Goal: Transaction & Acquisition: Purchase product/service

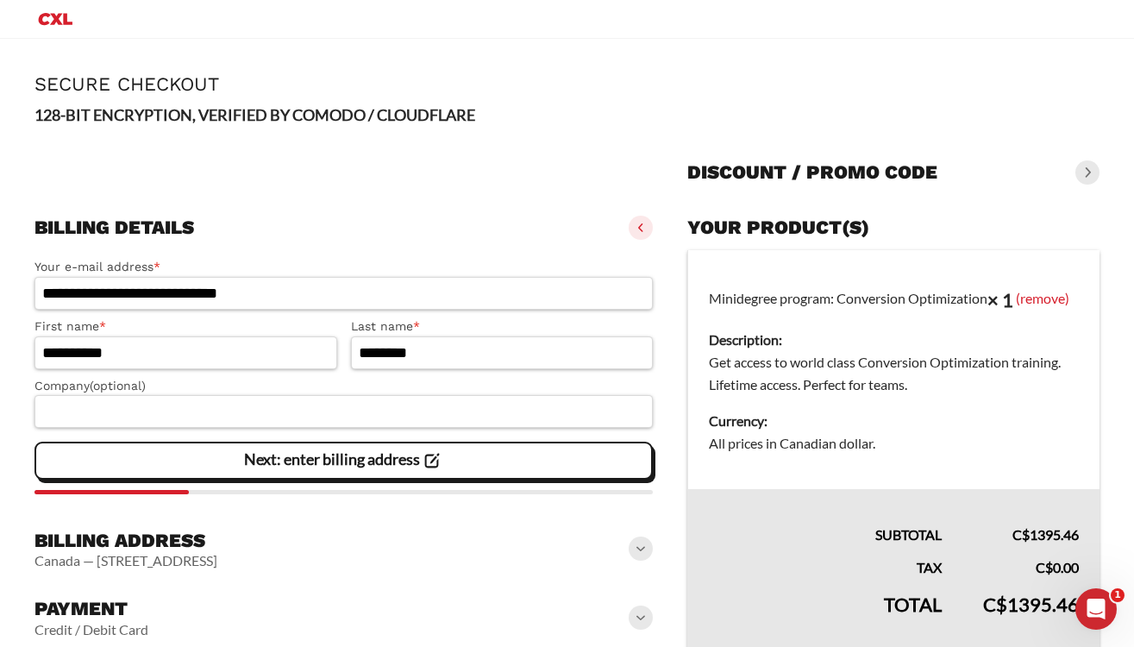
scroll to position [116, 0]
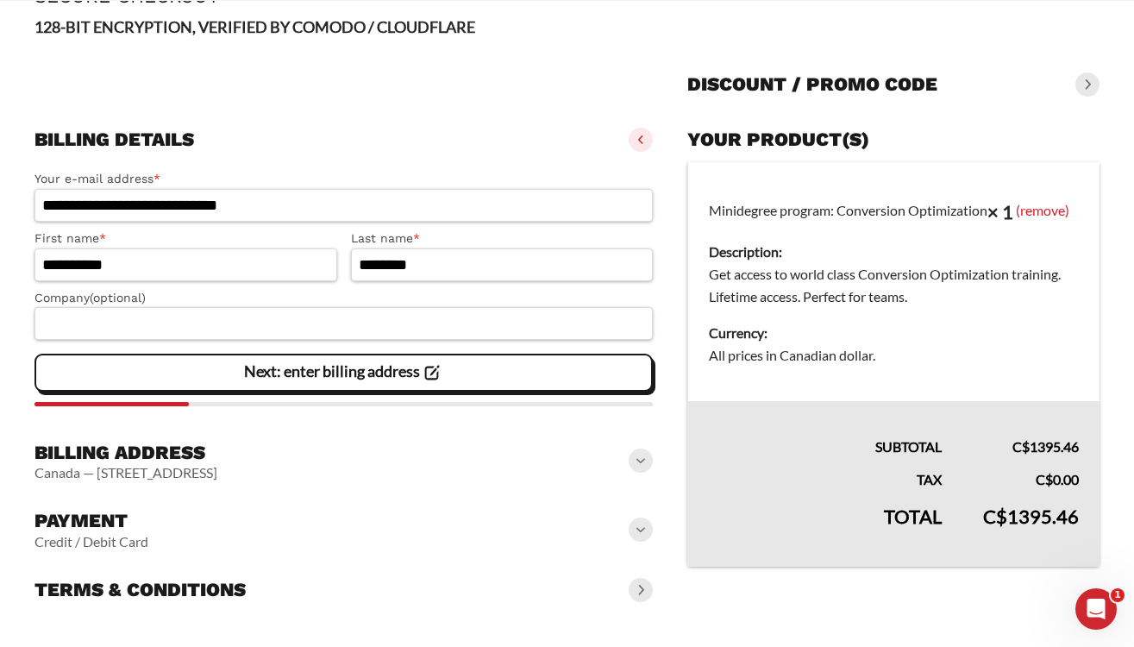
click at [423, 375] on icon at bounding box center [431, 372] width 23 height 23
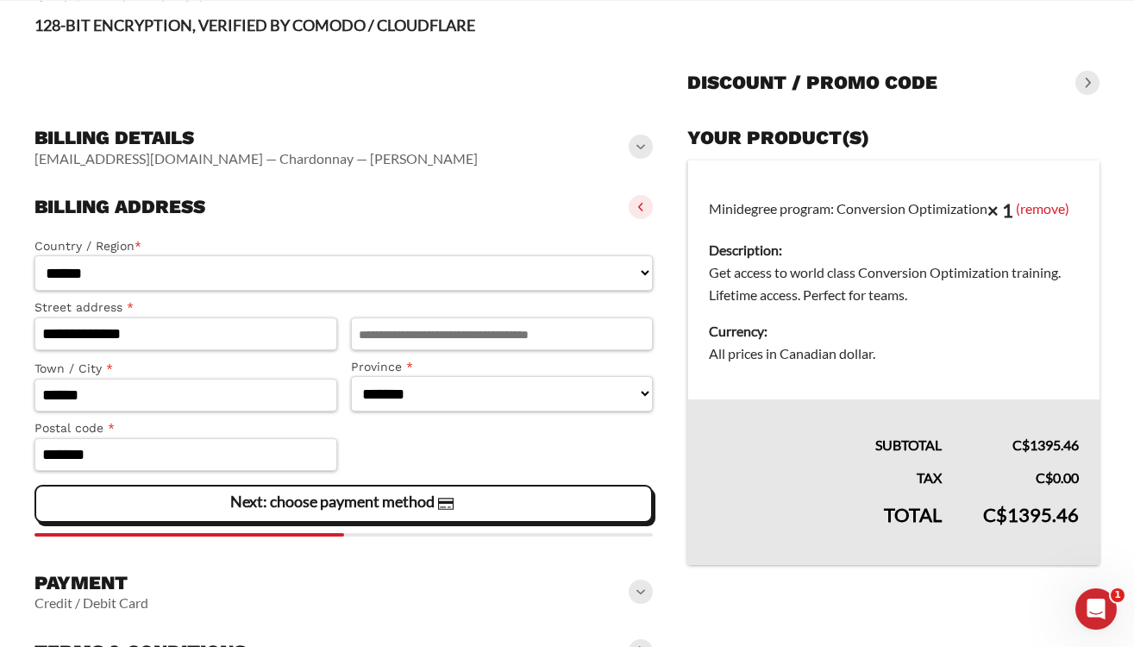
click at [0, 0] on slot "Next: choose payment method" at bounding box center [0, 0] width 0 height 0
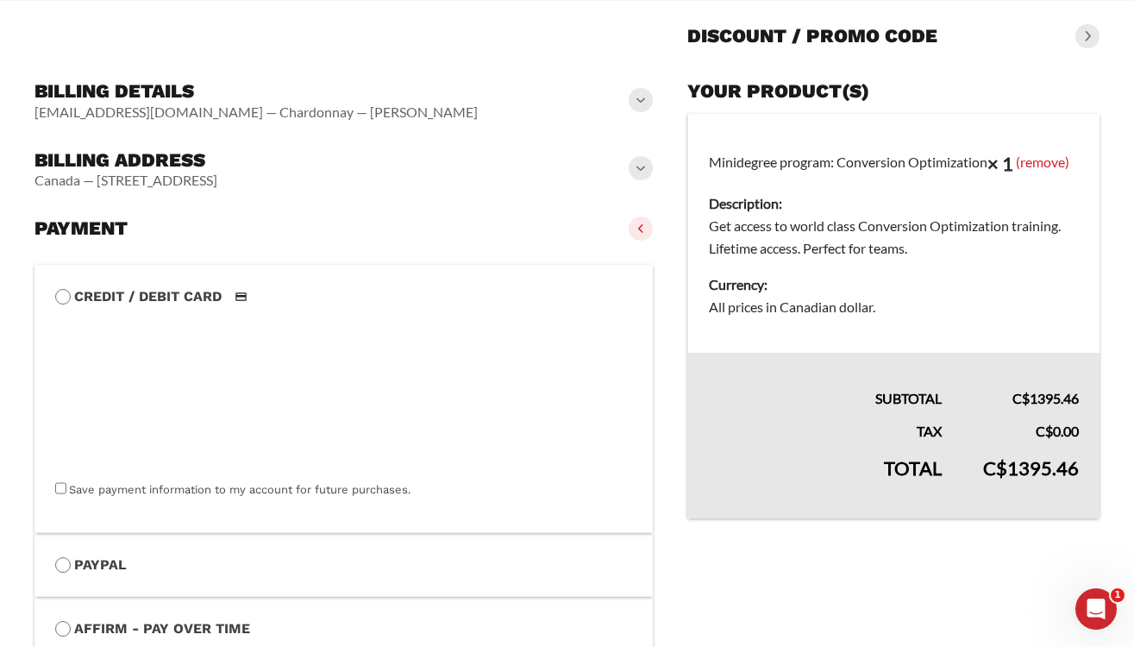
scroll to position [185, 0]
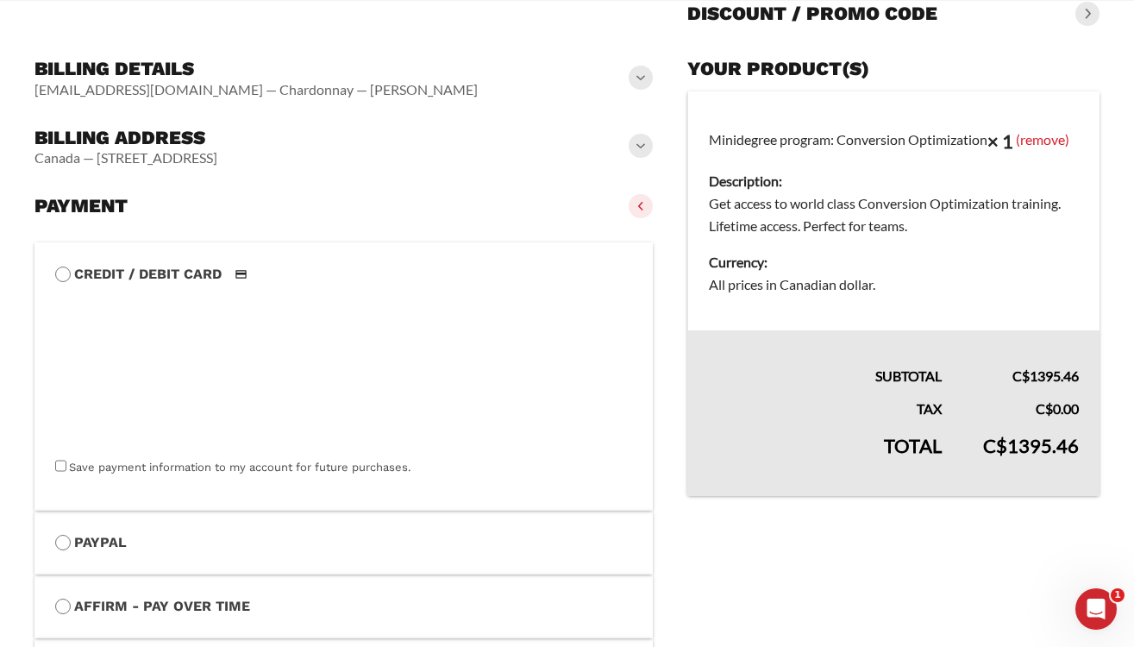
click at [69, 463] on label "Save payment information to my account for future purchases." at bounding box center [240, 467] width 342 height 13
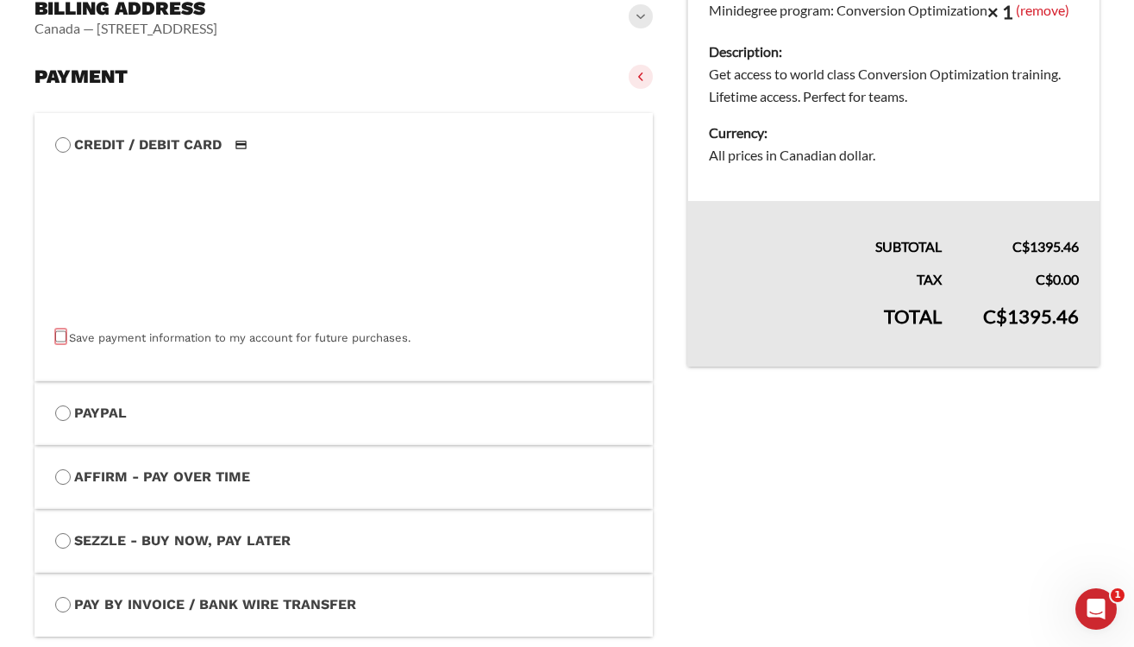
scroll to position [0, 0]
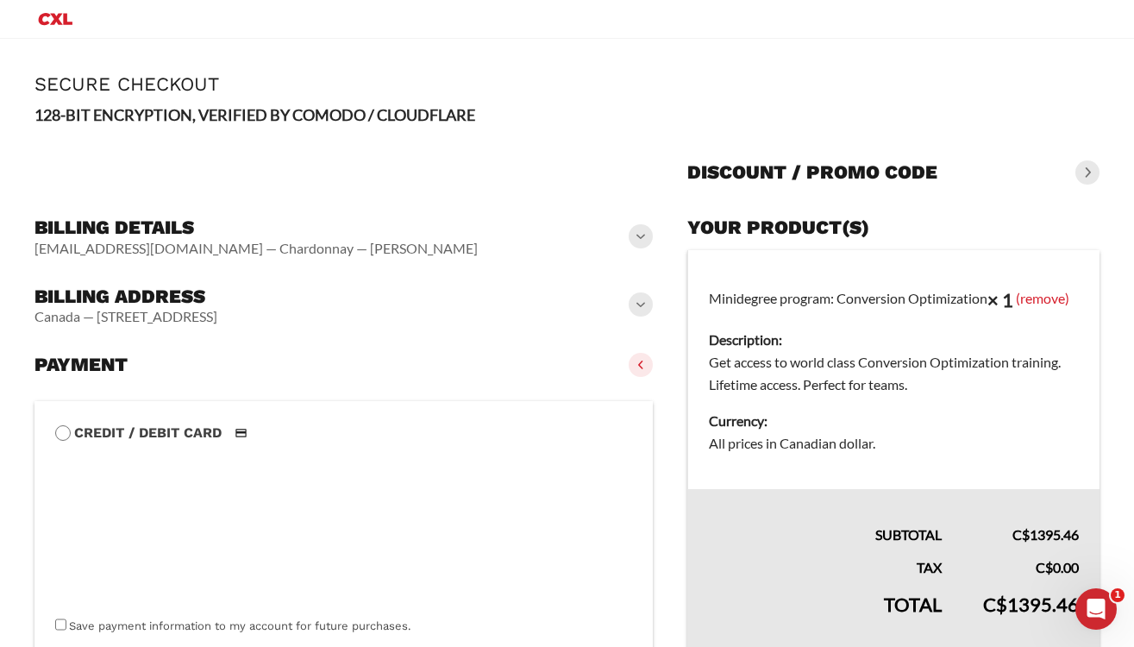
click at [900, 176] on h3 "Discount / promo code" at bounding box center [813, 172] width 250 height 24
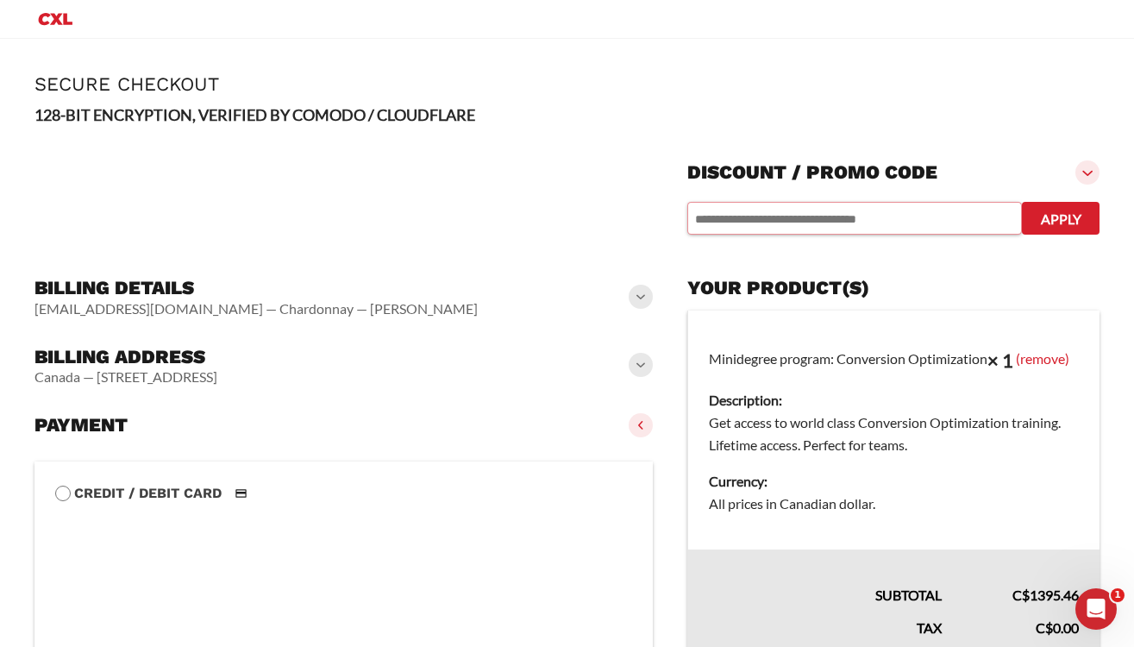
click at [840, 224] on input "text" at bounding box center [855, 218] width 335 height 33
type input "*****"
click at [1063, 217] on button "Apply" at bounding box center [1061, 218] width 78 height 33
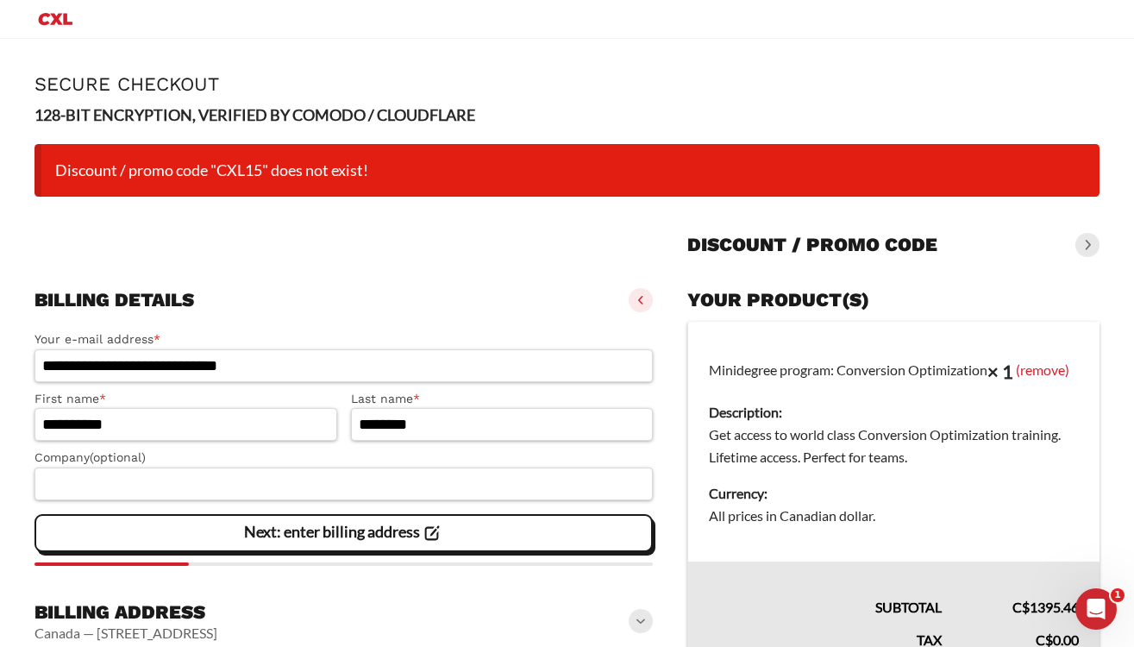
click at [966, 244] on div "Discount / promo code" at bounding box center [894, 245] width 412 height 38
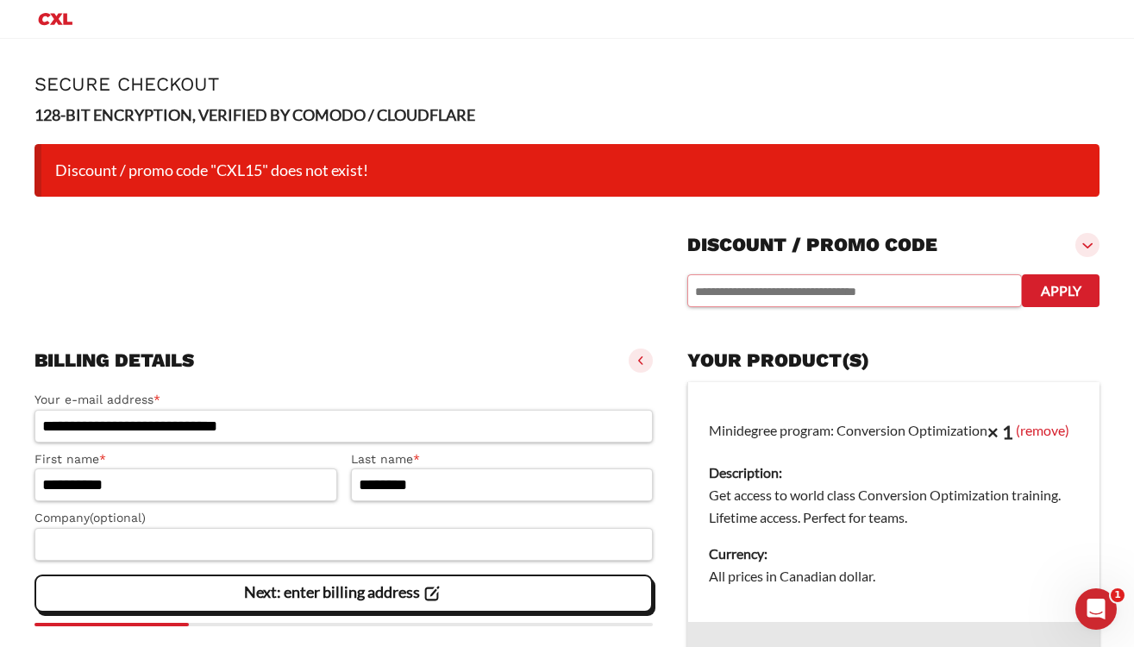
click at [837, 303] on input "text" at bounding box center [855, 290] width 335 height 33
type input "*****"
click at [1073, 294] on button "Apply" at bounding box center [1061, 290] width 78 height 33
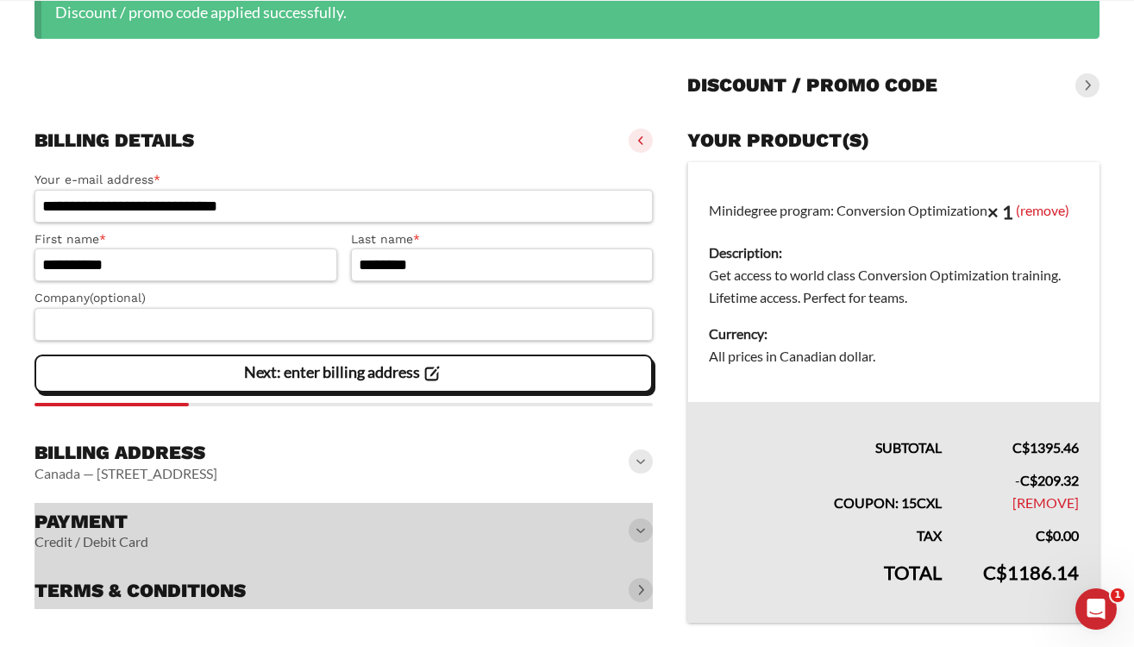
scroll to position [204, 0]
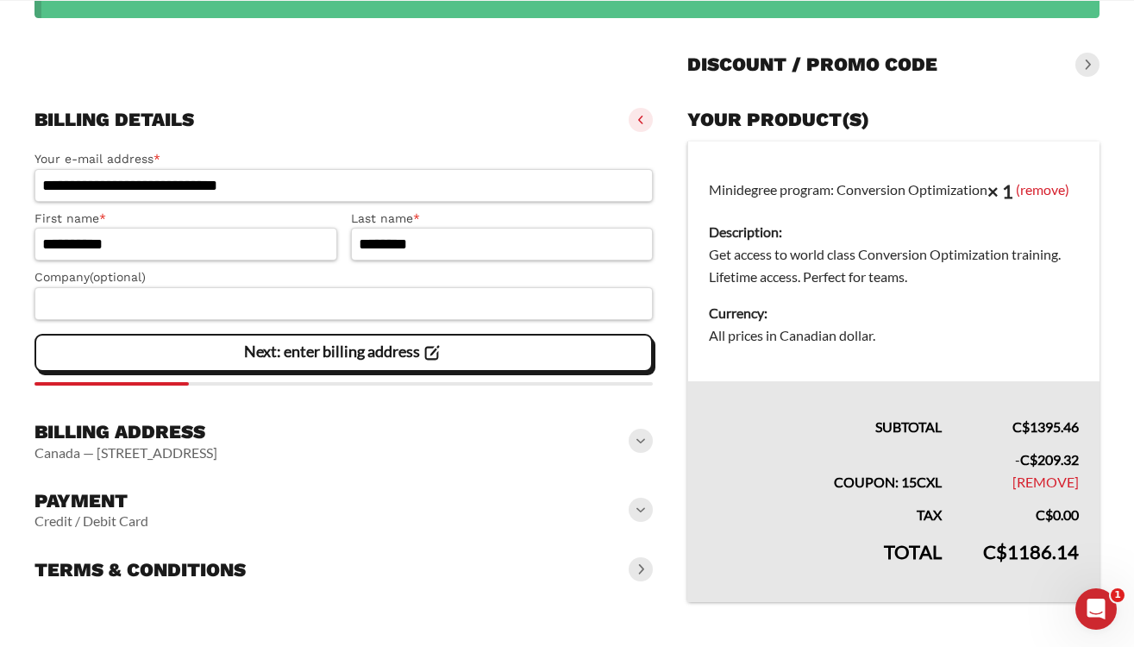
click at [0, 0] on slot "Next: enter billing address" at bounding box center [0, 0] width 0 height 0
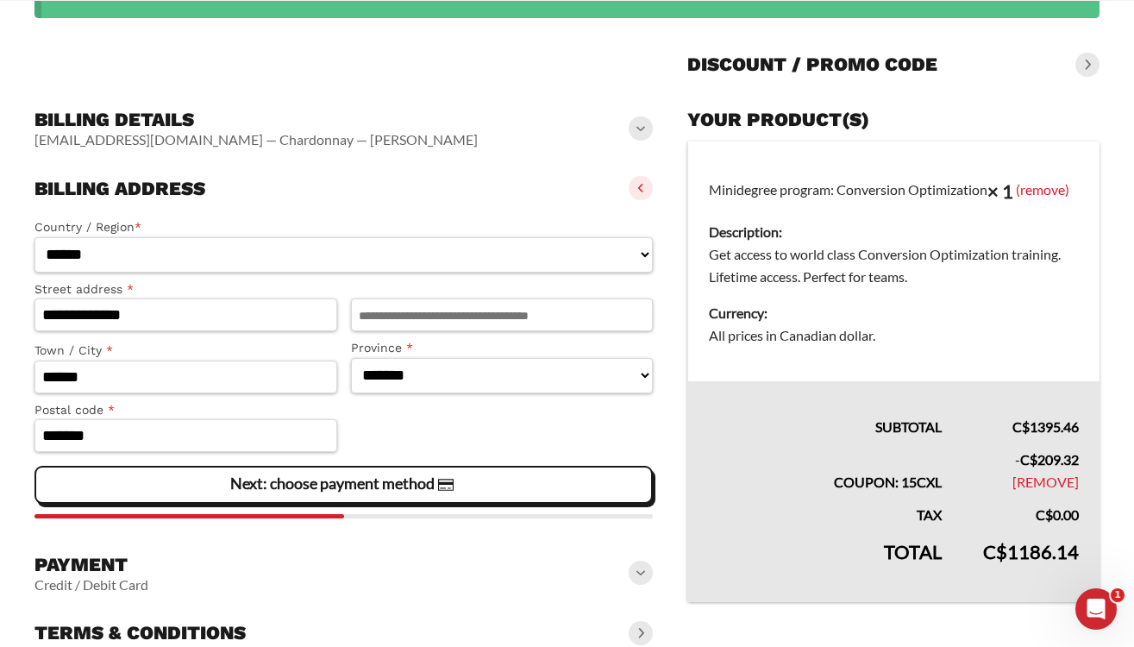
click at [342, 495] on span "Next: choose payment method" at bounding box center [344, 485] width 228 height 36
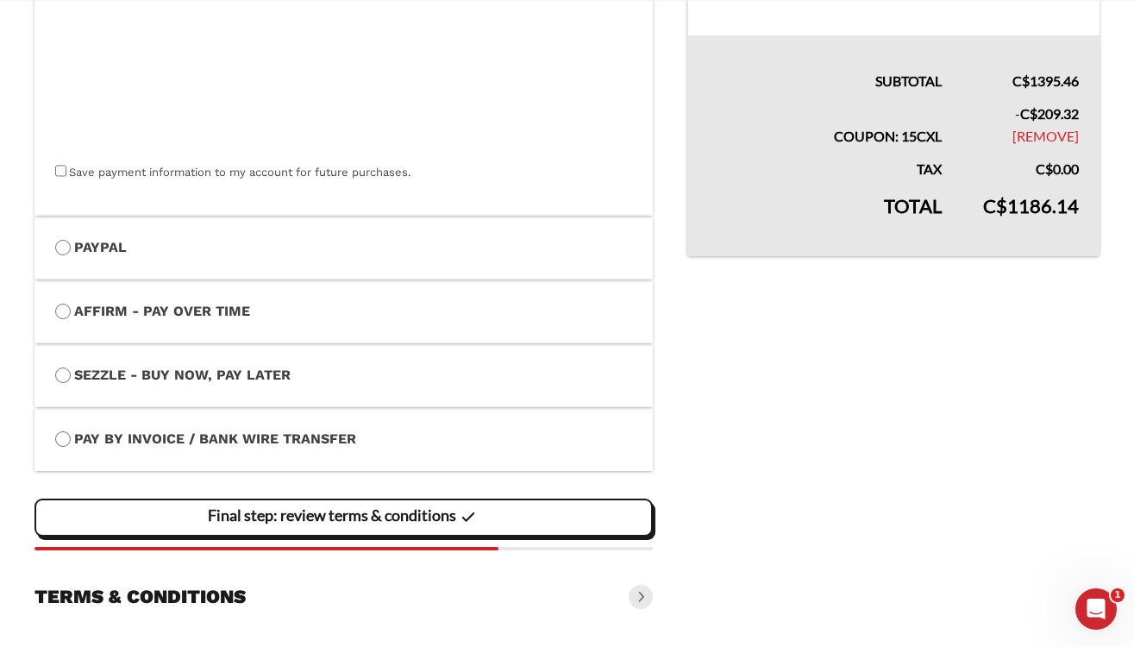
scroll to position [556, 0]
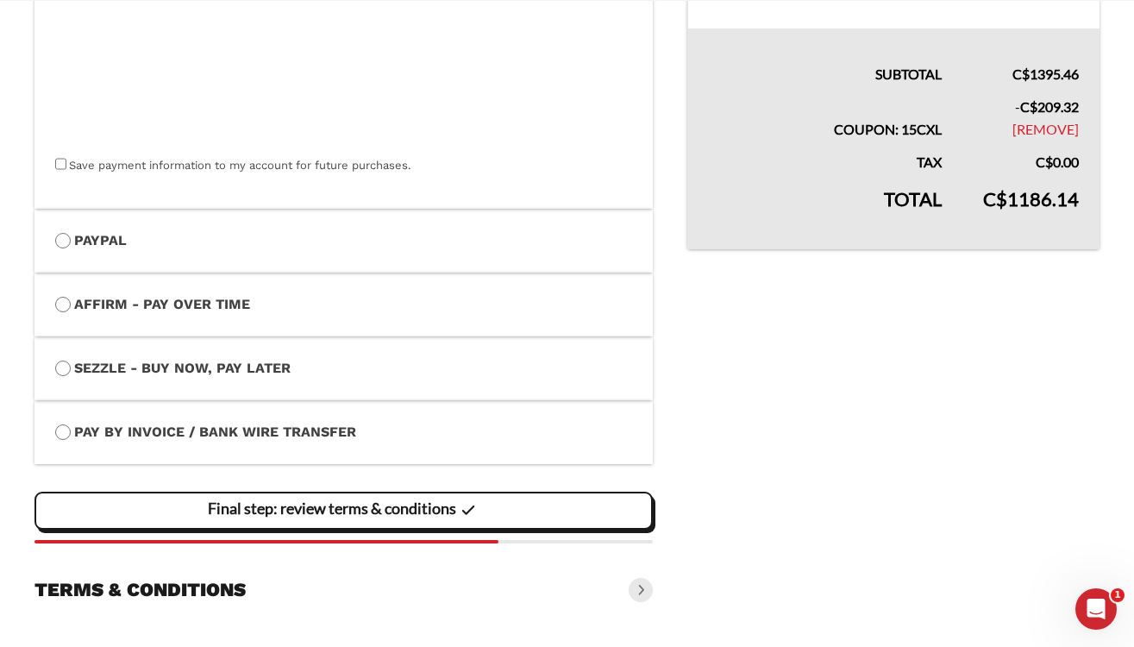
click at [0, 0] on slot "Final step: review terms & conditions" at bounding box center [0, 0] width 0 height 0
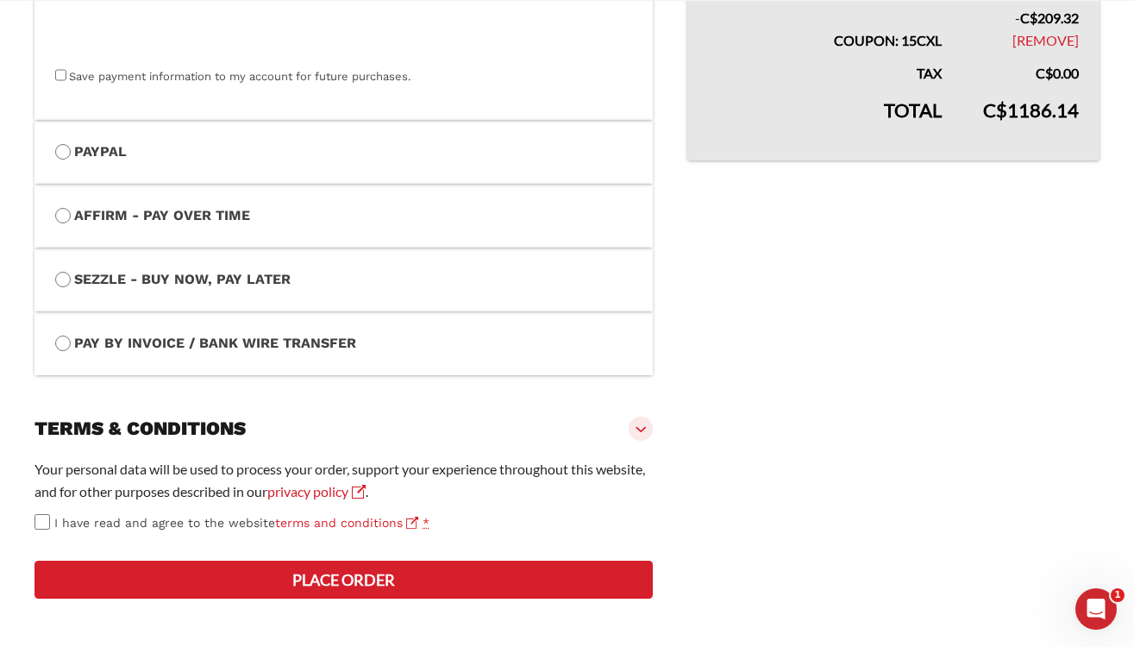
scroll to position [707, 0]
click at [250, 584] on button "Place order" at bounding box center [344, 580] width 619 height 38
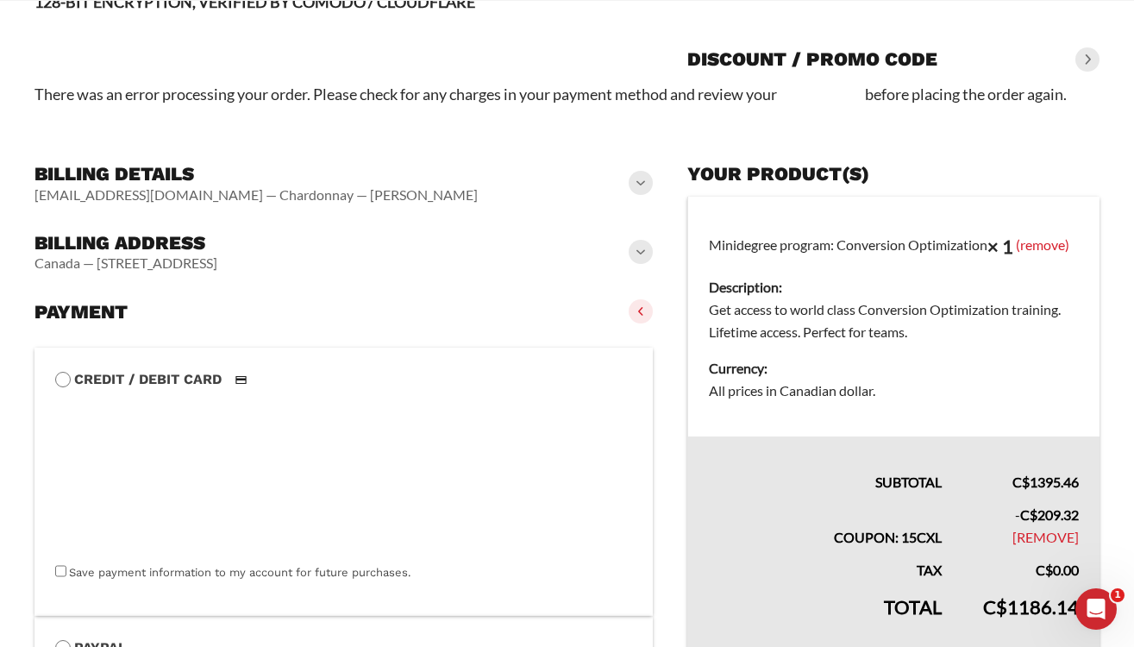
scroll to position [135, 0]
